Goal: Task Accomplishment & Management: Manage account settings

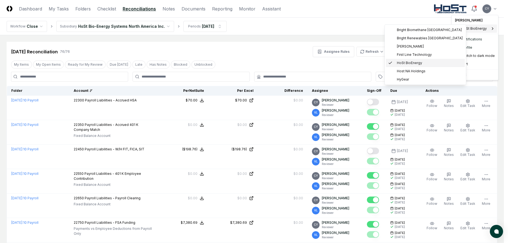
click at [405, 63] on span "HoSt BioEnergy" at bounding box center [409, 62] width 25 height 5
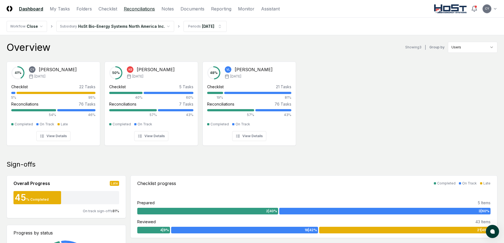
click at [142, 8] on link "Reconciliations" at bounding box center [139, 8] width 31 height 7
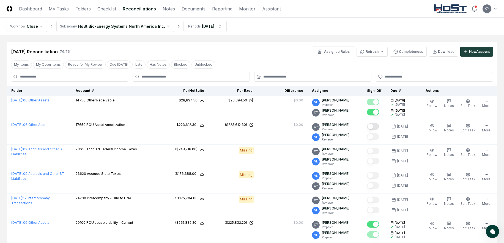
click at [87, 92] on div "Account" at bounding box center [115, 90] width 79 height 5
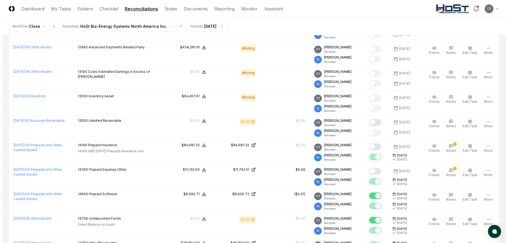
scroll to position [467, 0]
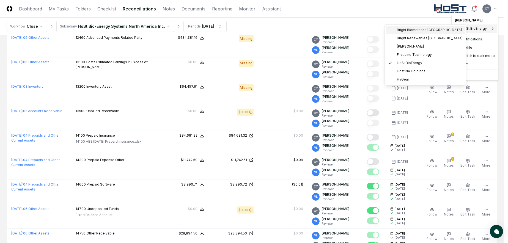
click at [424, 29] on span "Bright Biomethane North America" at bounding box center [429, 29] width 65 height 5
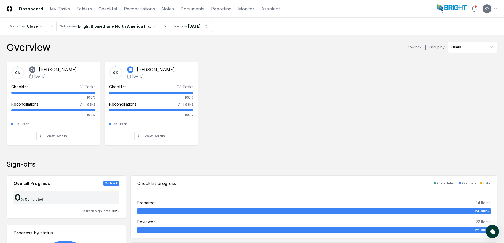
drag, startPoint x: 142, startPoint y: 6, endPoint x: 150, endPoint y: 23, distance: 18.7
click at [142, 6] on link "Reconciliations" at bounding box center [139, 8] width 31 height 7
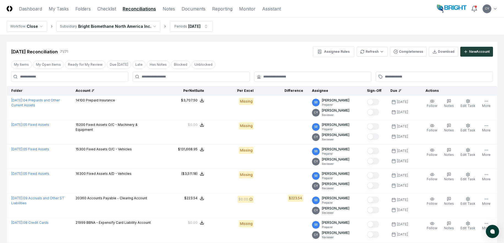
click at [86, 90] on div "Account" at bounding box center [115, 90] width 79 height 5
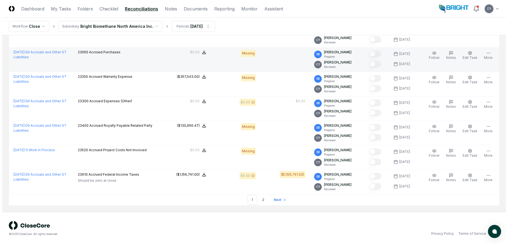
scroll to position [1134, 0]
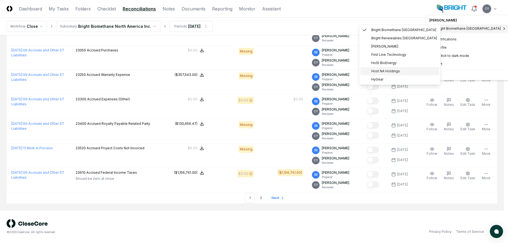
click at [379, 71] on span "Host NA Holdings" at bounding box center [385, 71] width 29 height 5
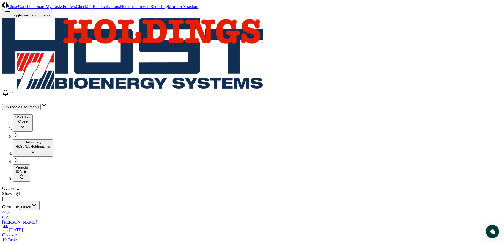
click at [120, 9] on link "Reconciliations" at bounding box center [105, 6] width 27 height 5
